Goal: Information Seeking & Learning: Learn about a topic

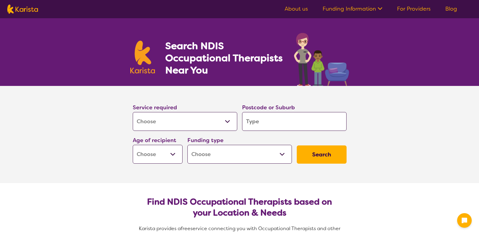
select select "[MEDICAL_DATA]"
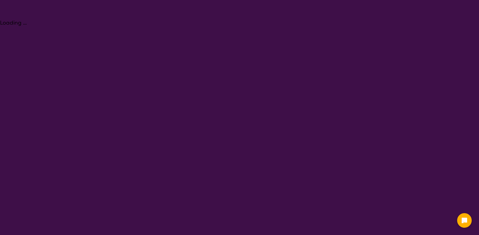
select select "[MEDICAL_DATA]"
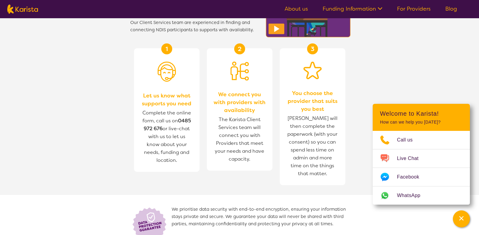
scroll to position [790, 0]
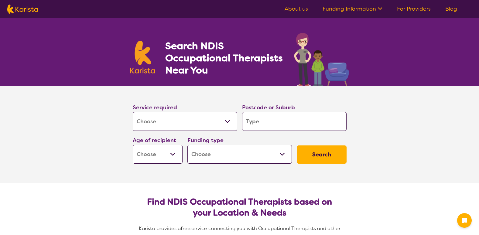
select select "[MEDICAL_DATA]"
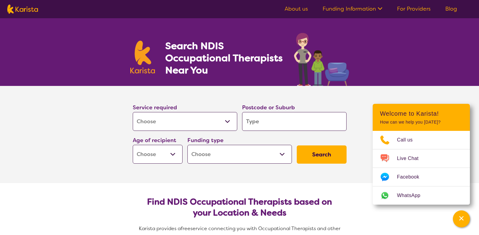
click at [269, 124] on input "search" at bounding box center [294, 121] width 105 height 19
type input "3"
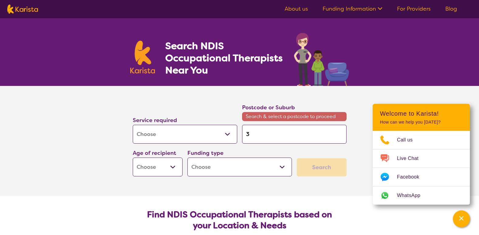
type input "36"
type input "363"
type input "3630"
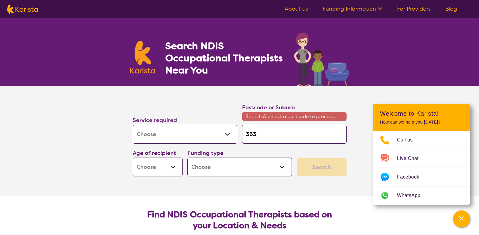
type input "3630"
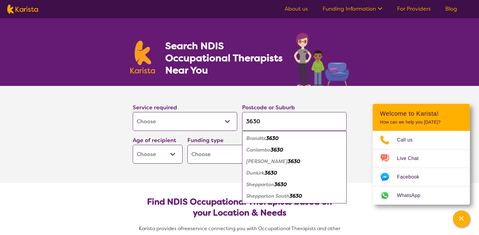
type input "3630"
click at [273, 184] on em "Shepparton" at bounding box center [260, 184] width 28 height 6
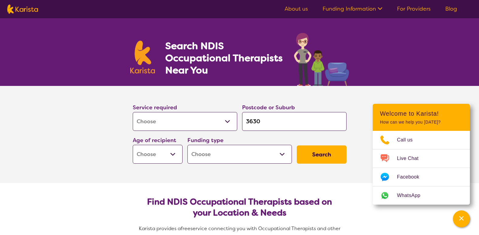
click at [173, 157] on select "Early Childhood - 0 to 9 Child - 10 to 11 Adolescent - 12 to 17 Adult - 18 to 6…" at bounding box center [158, 154] width 50 height 19
select select "AD"
click at [133, 145] on select "Early Childhood - 0 to 9 Child - 10 to 11 Adolescent - 12 to 17 Adult - 18 to 6…" at bounding box center [158, 154] width 50 height 19
select select "AD"
click at [248, 159] on select "Home Care Package (HCP) National Disability Insurance Scheme (NDIS) I don't know" at bounding box center [239, 154] width 105 height 19
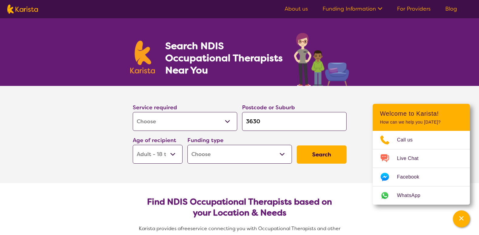
select select "i-don-t-know"
click at [187, 145] on select "Home Care Package (HCP) National Disability Insurance Scheme (NDIS) I don't know" at bounding box center [239, 154] width 105 height 19
select select "i-don-t-know"
click at [318, 158] on button "Search" at bounding box center [322, 155] width 50 height 18
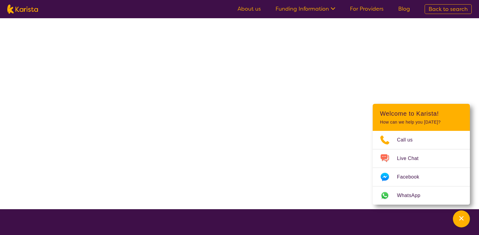
select select "[MEDICAL_DATA]"
select select "AD"
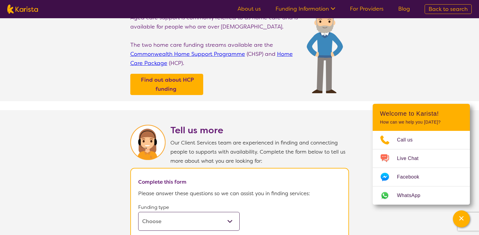
scroll to position [213, 0]
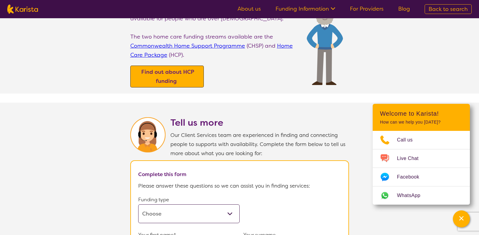
click at [183, 73] on b "Find out about HCP funding" at bounding box center [167, 76] width 53 height 16
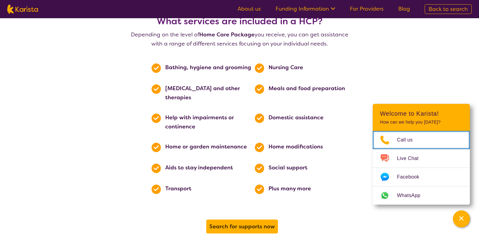
scroll to position [304, 0]
